Goal: Check status: Check status

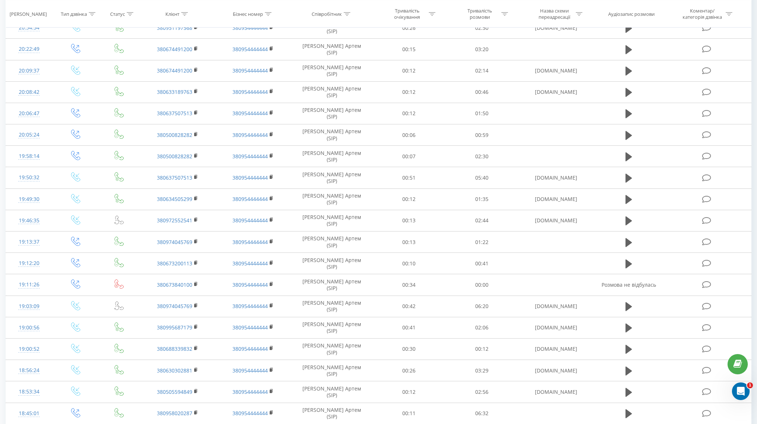
scroll to position [252, 0]
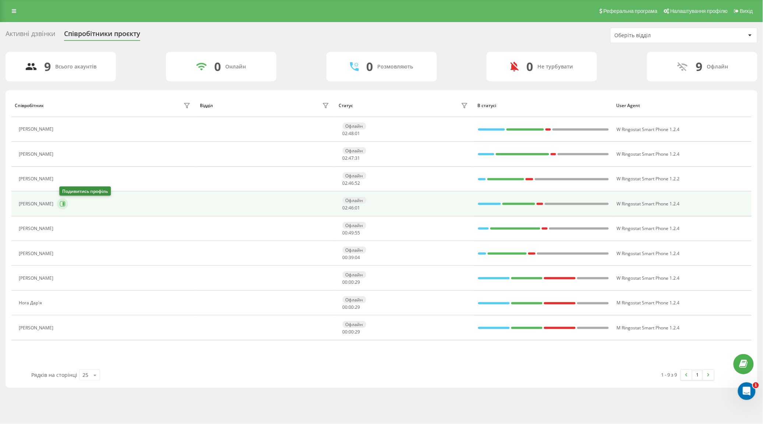
click at [62, 204] on icon at bounding box center [63, 204] width 6 height 6
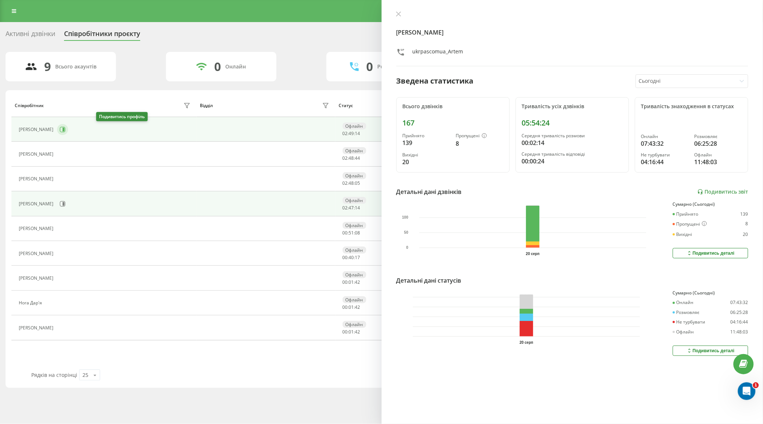
click at [66, 131] on icon at bounding box center [63, 130] width 6 height 6
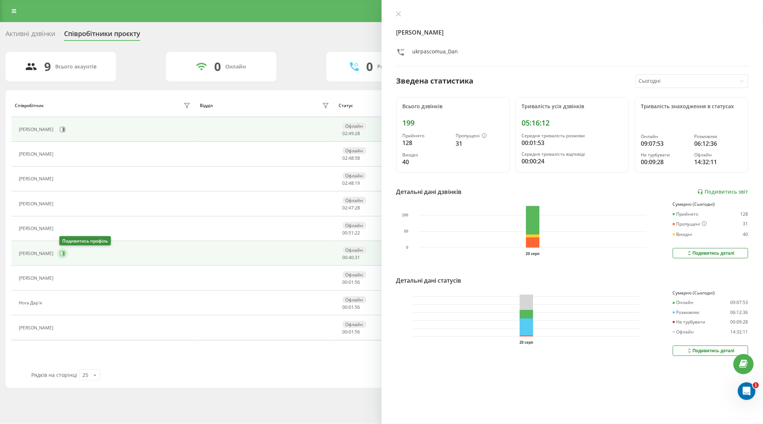
click at [63, 256] on icon at bounding box center [63, 254] width 6 height 6
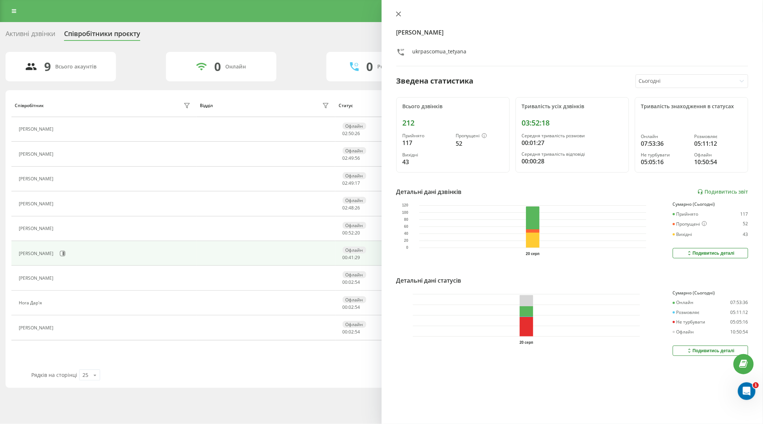
click at [394, 14] on button at bounding box center [399, 14] width 10 height 7
